Goal: Navigation & Orientation: Find specific page/section

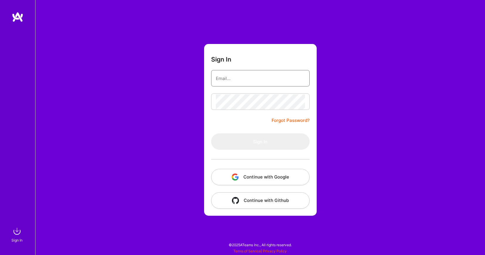
type input "[EMAIL_ADDRESS][DOMAIN_NAME]"
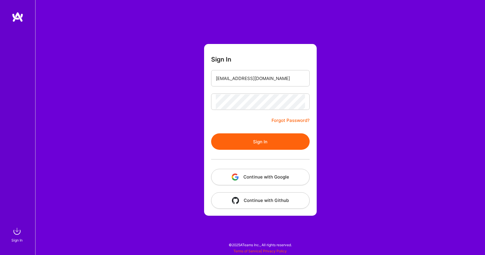
click at [370, 67] on div "Sign In [EMAIL_ADDRESS][DOMAIN_NAME] Forgot Password? Sign In Continue with Goo…" at bounding box center [260, 127] width 450 height 255
click at [275, 143] on button "Sign In" at bounding box center [260, 142] width 99 height 16
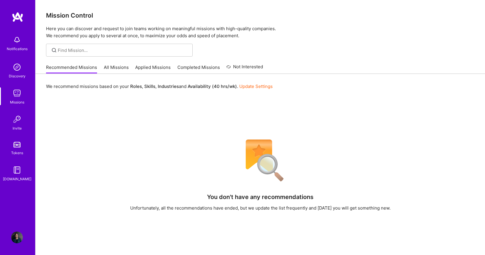
click at [109, 64] on link "All Missions" at bounding box center [116, 69] width 25 height 10
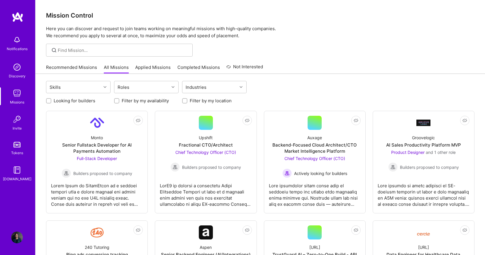
click at [75, 71] on link "Recommended Missions" at bounding box center [71, 69] width 51 height 10
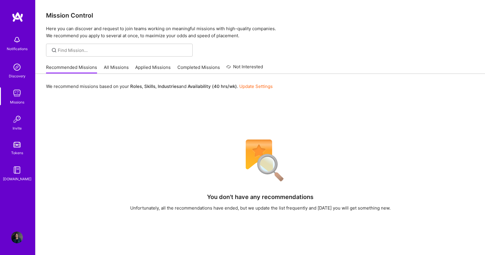
click at [256, 87] on link "Update Settings" at bounding box center [255, 87] width 33 height 6
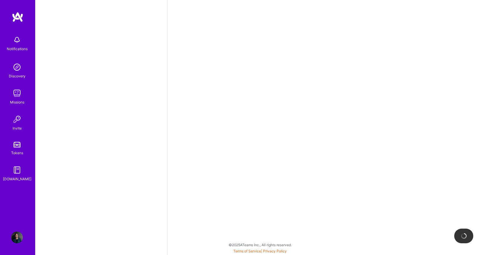
scroll to position [331, 0]
select select "US"
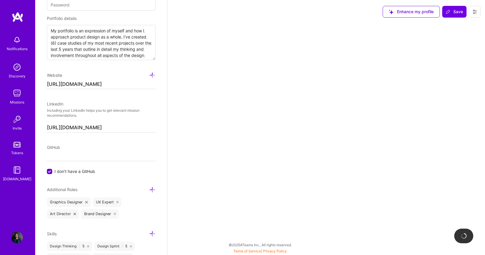
select select "Right Now"
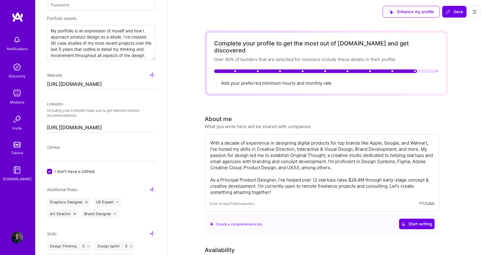
click at [20, 20] on img at bounding box center [18, 17] width 12 height 11
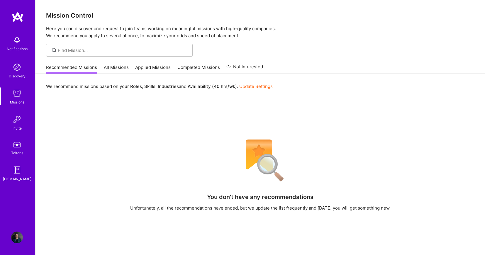
click at [17, 237] on img at bounding box center [17, 238] width 12 height 12
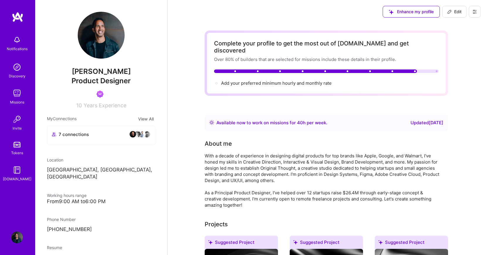
click at [18, 94] on img at bounding box center [17, 93] width 12 height 12
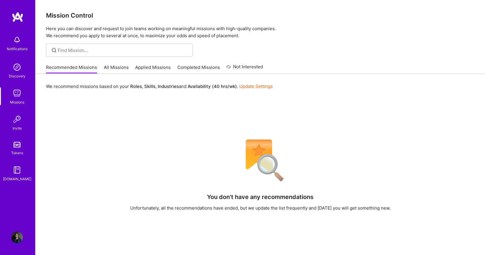
click at [18, 13] on img at bounding box center [18, 17] width 12 height 11
